Goal: Check status: Check status

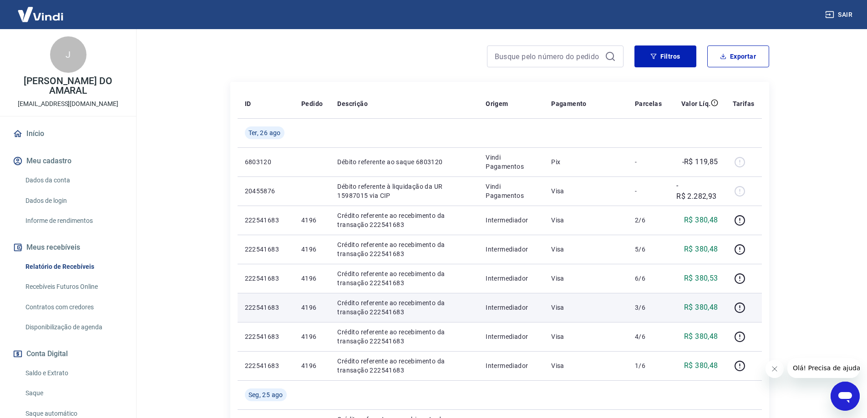
scroll to position [102, 0]
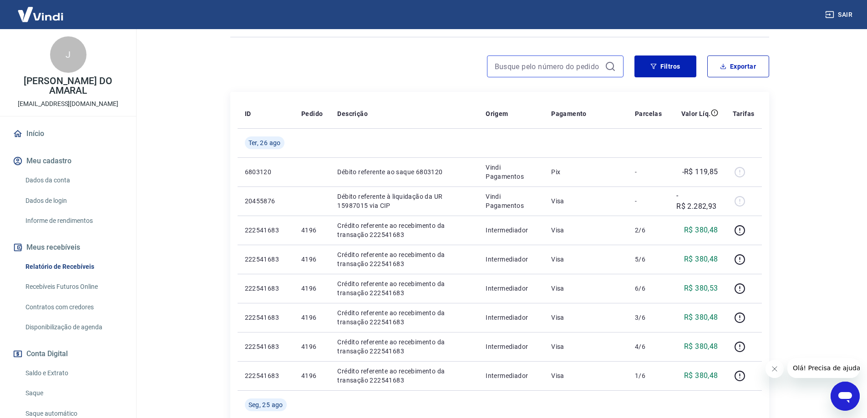
click at [520, 70] on input at bounding box center [548, 67] width 106 height 14
paste input "383544"
click at [533, 65] on input "383544" at bounding box center [548, 67] width 106 height 14
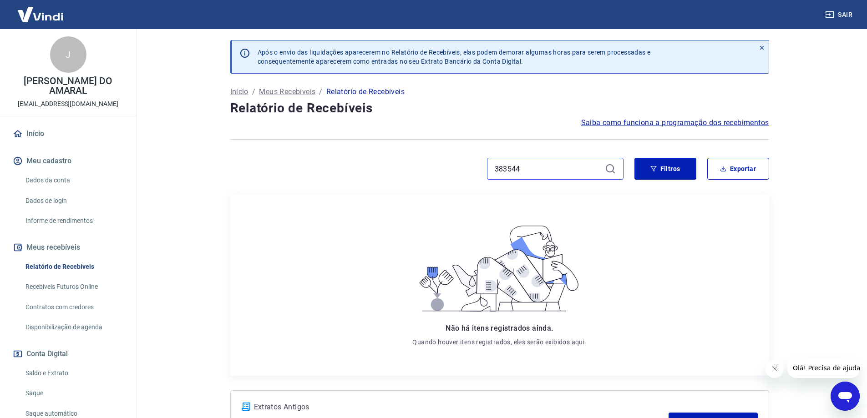
type input "383544"
click at [610, 169] on icon at bounding box center [610, 168] width 11 height 11
